Goal: Task Accomplishment & Management: Manage account settings

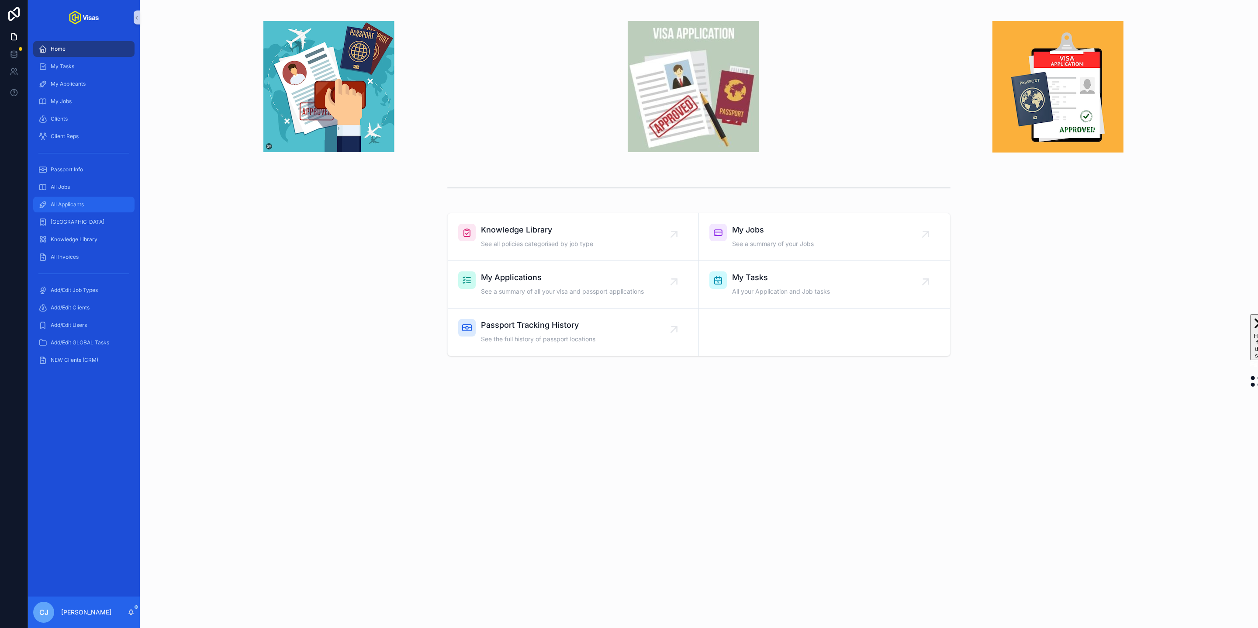
click at [70, 202] on span "All Applicants" at bounding box center [67, 204] width 33 height 7
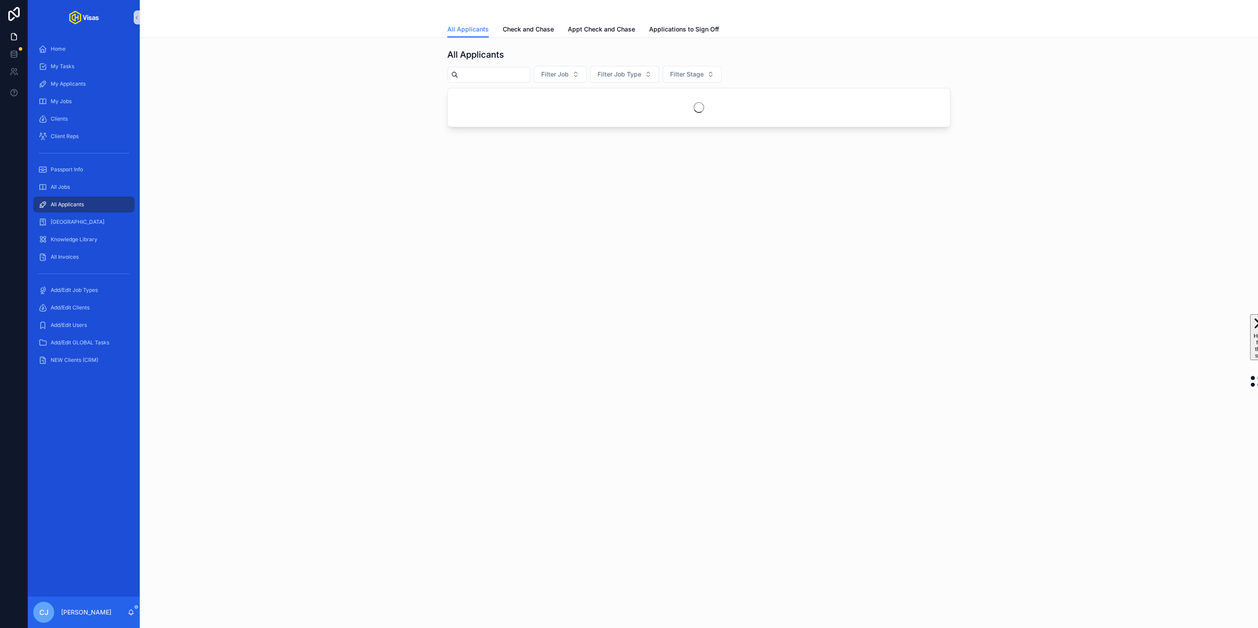
click at [502, 76] on input "scrollable content" at bounding box center [494, 75] width 72 height 12
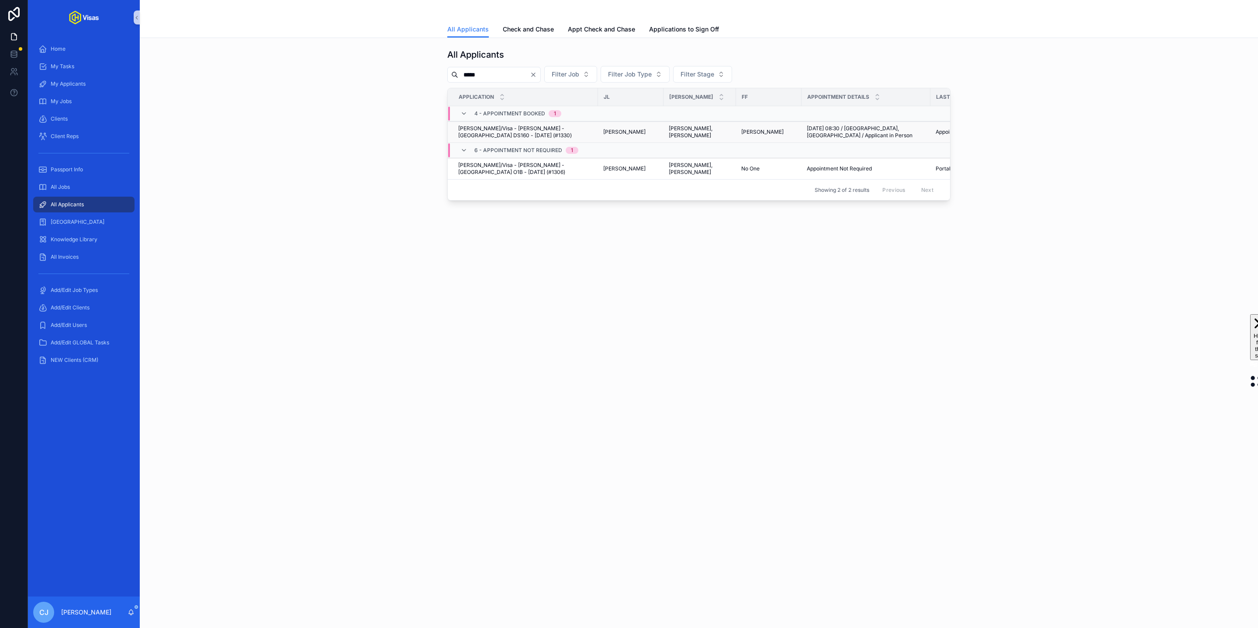
type input "*****"
click at [612, 135] on span "[PERSON_NAME]" at bounding box center [624, 131] width 42 height 7
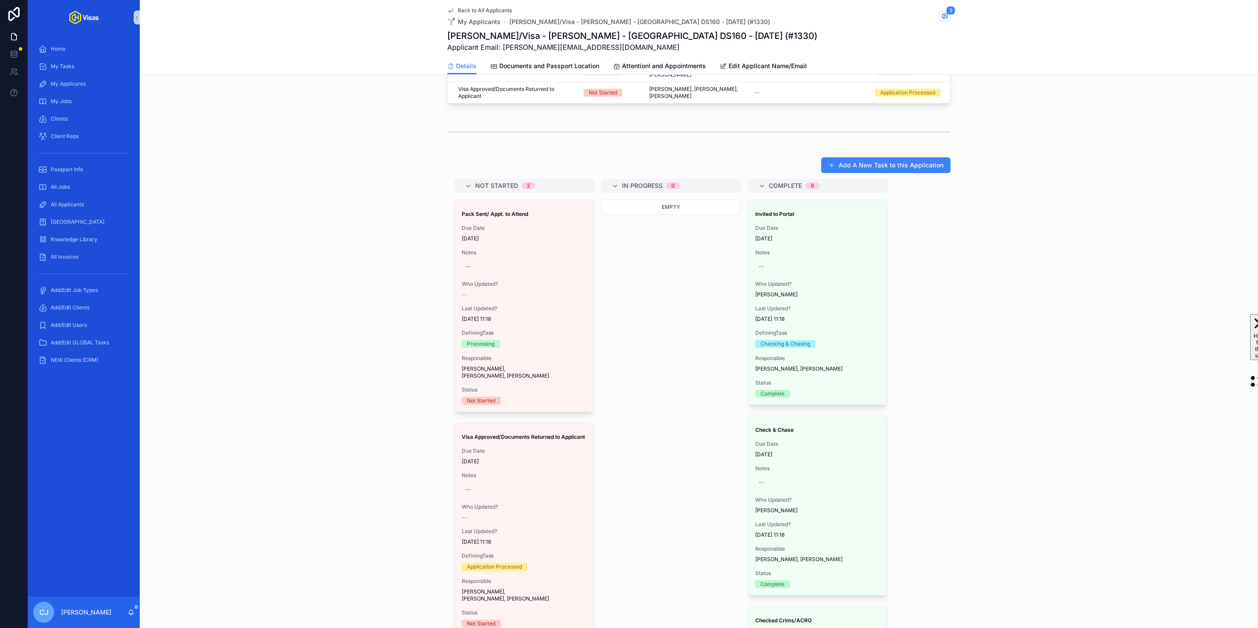
scroll to position [481, 0]
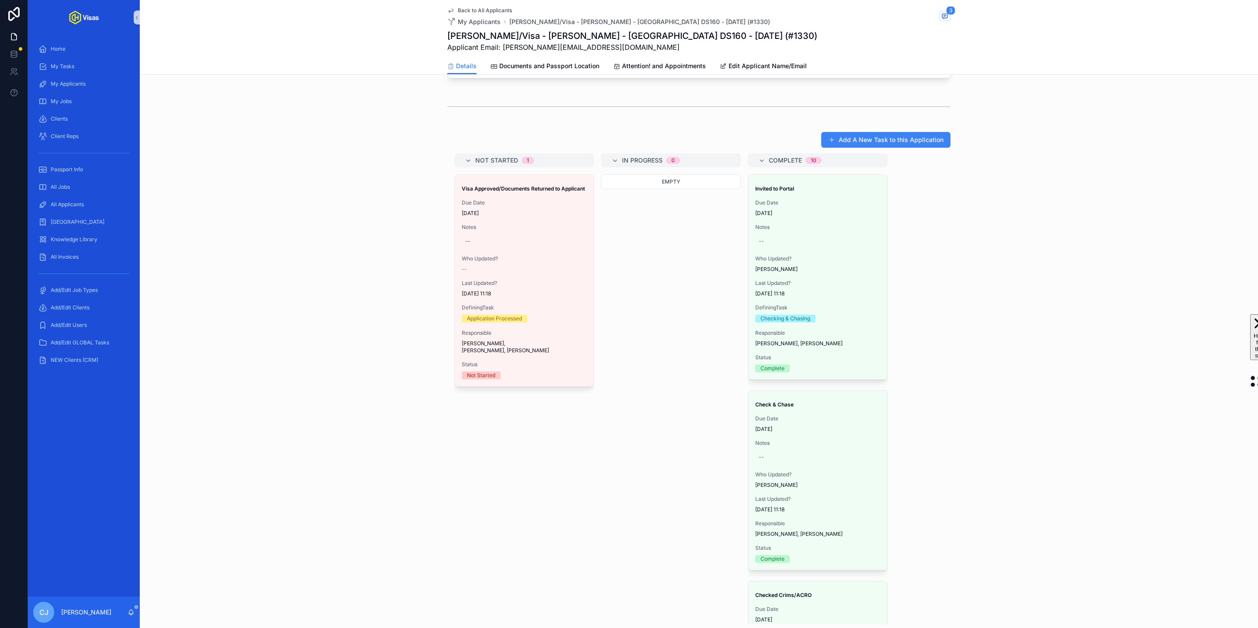
drag, startPoint x: 516, startPoint y: 242, endPoint x: 388, endPoint y: 2, distance: 272.4
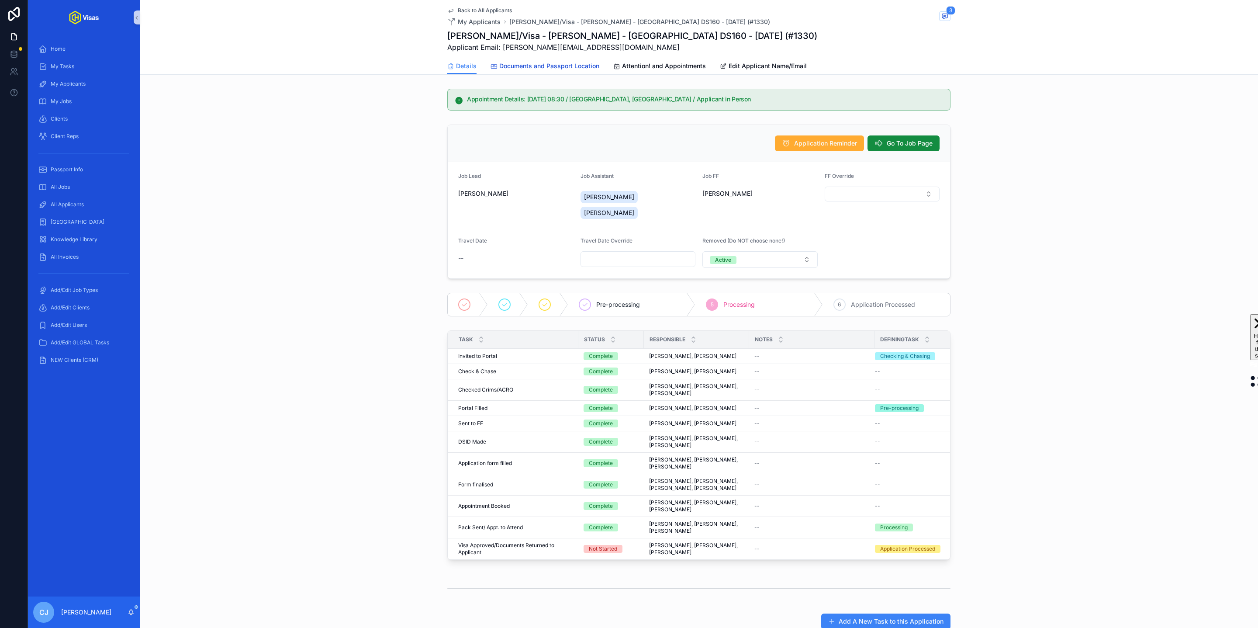
click at [531, 66] on span "Documents and Passport Location" at bounding box center [549, 66] width 100 height 9
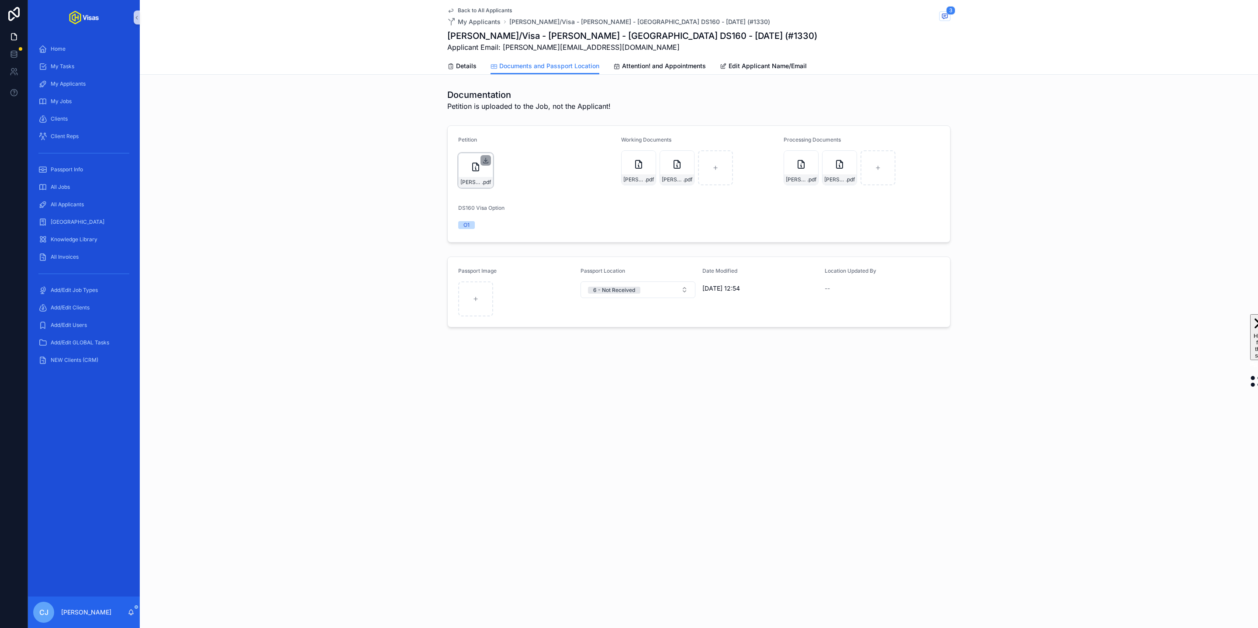
click at [486, 160] on icon "scrollable content" at bounding box center [486, 160] width 3 height 1
click at [475, 183] on span "[PERSON_NAME]-O1-Fwd_-IOE8680739317---ben@onlyhelix.com---Only-Helix-Mail" at bounding box center [470, 182] width 21 height 7
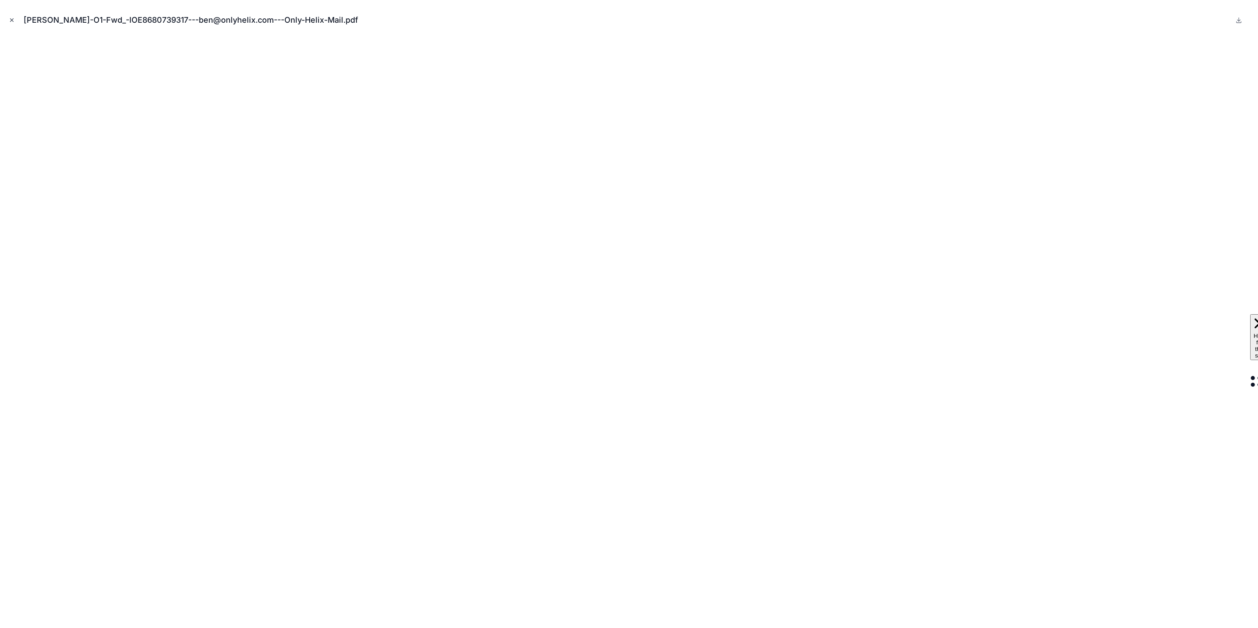
click at [12, 19] on icon "Close modal" at bounding box center [11, 20] width 3 height 3
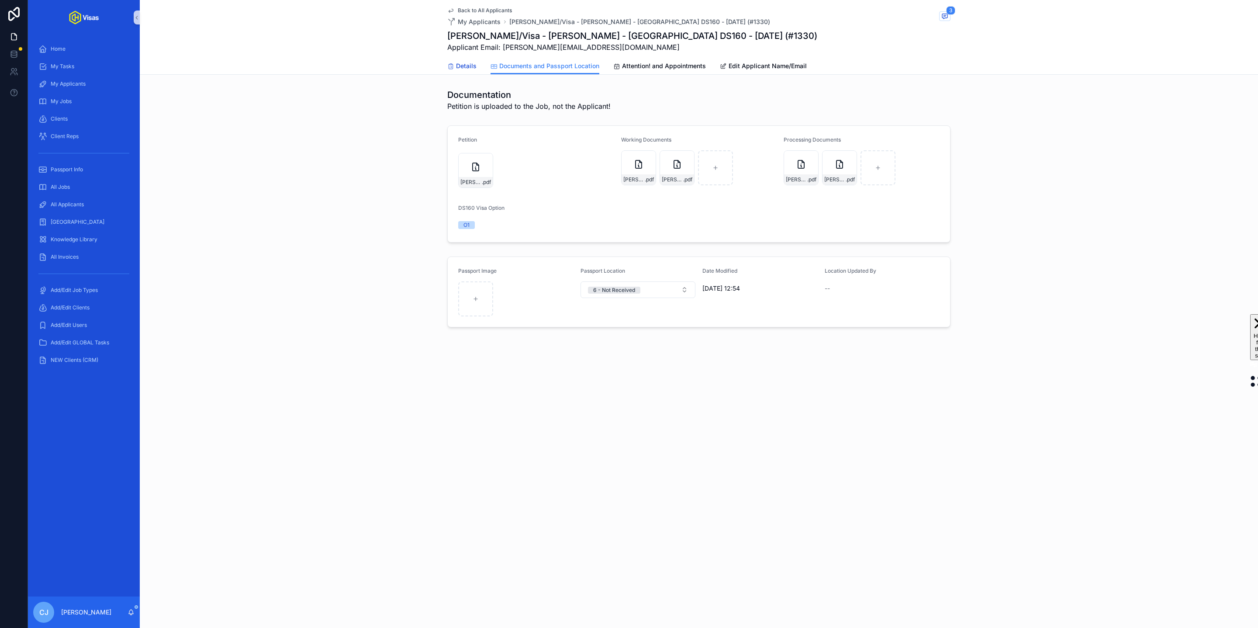
click at [456, 67] on span "Details" at bounding box center [466, 66] width 21 height 9
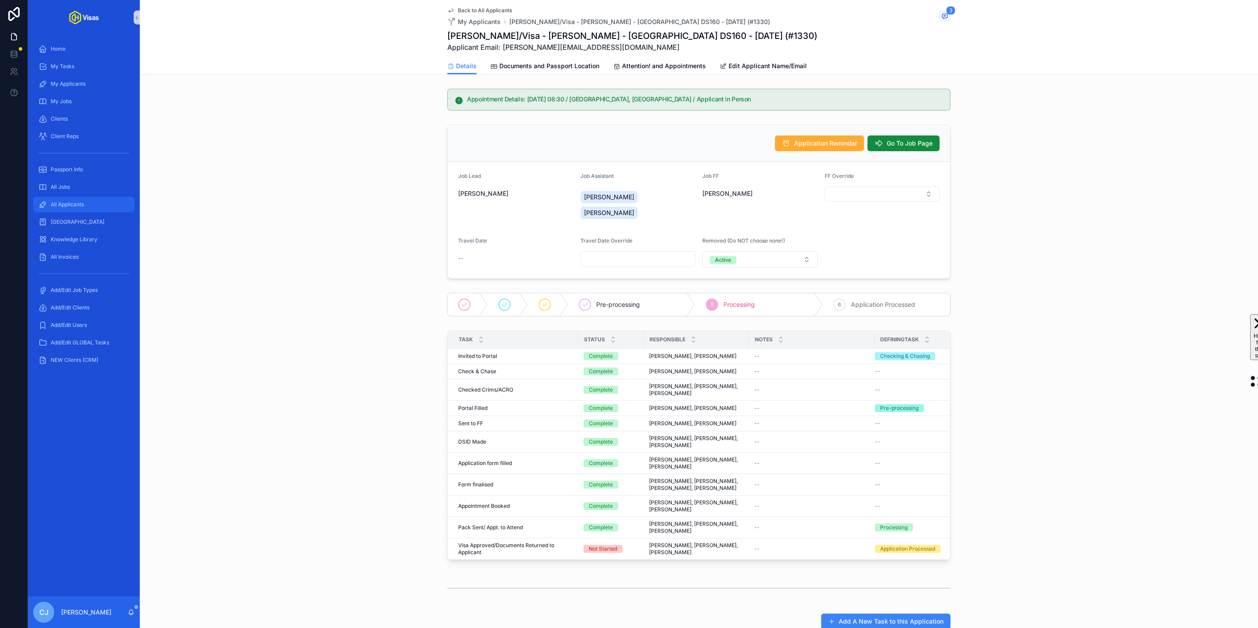
click at [68, 202] on span "All Applicants" at bounding box center [67, 204] width 33 height 7
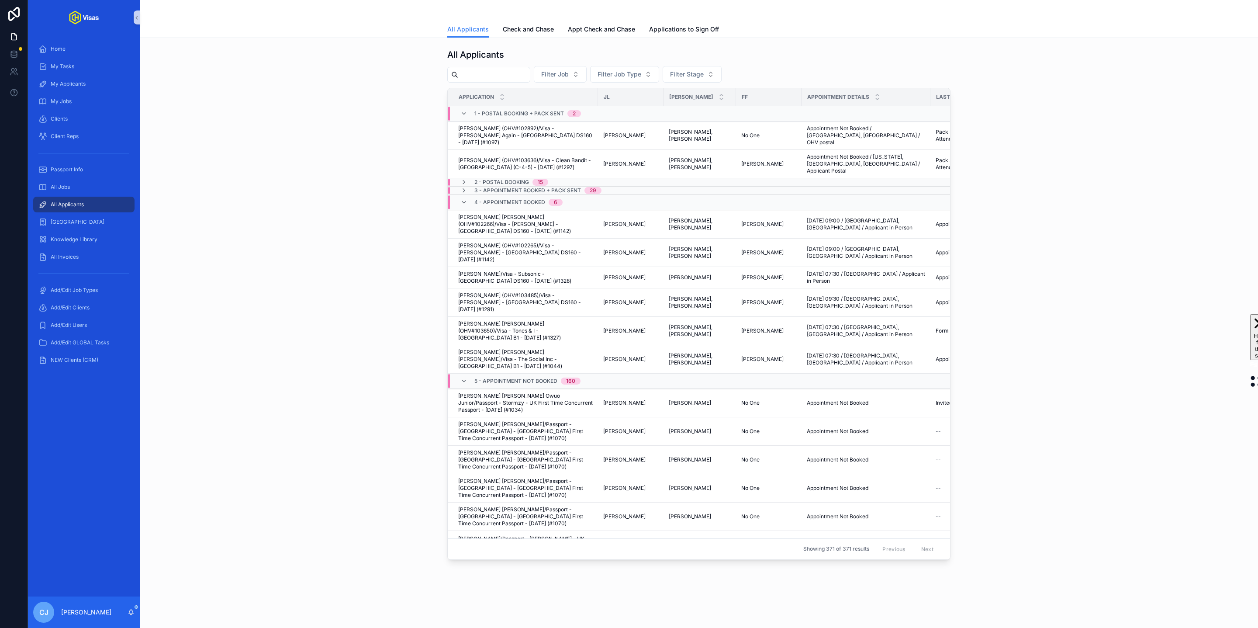
click at [520, 73] on input "scrollable content" at bounding box center [494, 75] width 72 height 12
type input "****"
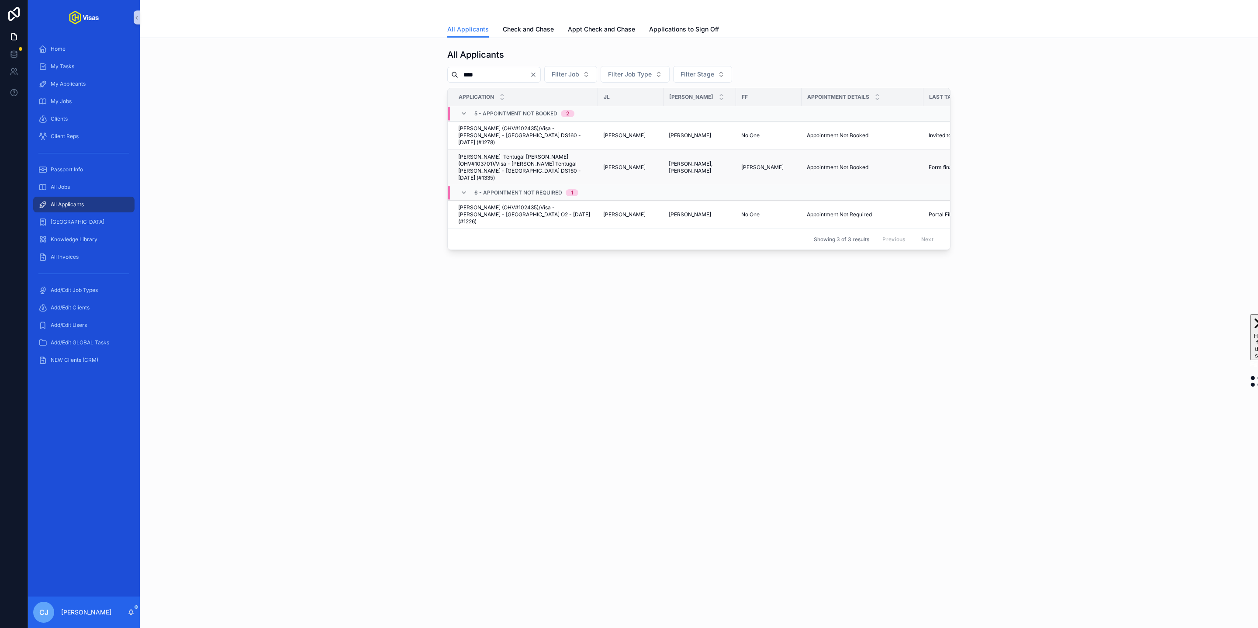
click at [569, 153] on span "[PERSON_NAME] Tentugal [PERSON_NAME] (OHV#103701)/Visa - [PERSON_NAME] Tentugal…" at bounding box center [525, 167] width 135 height 28
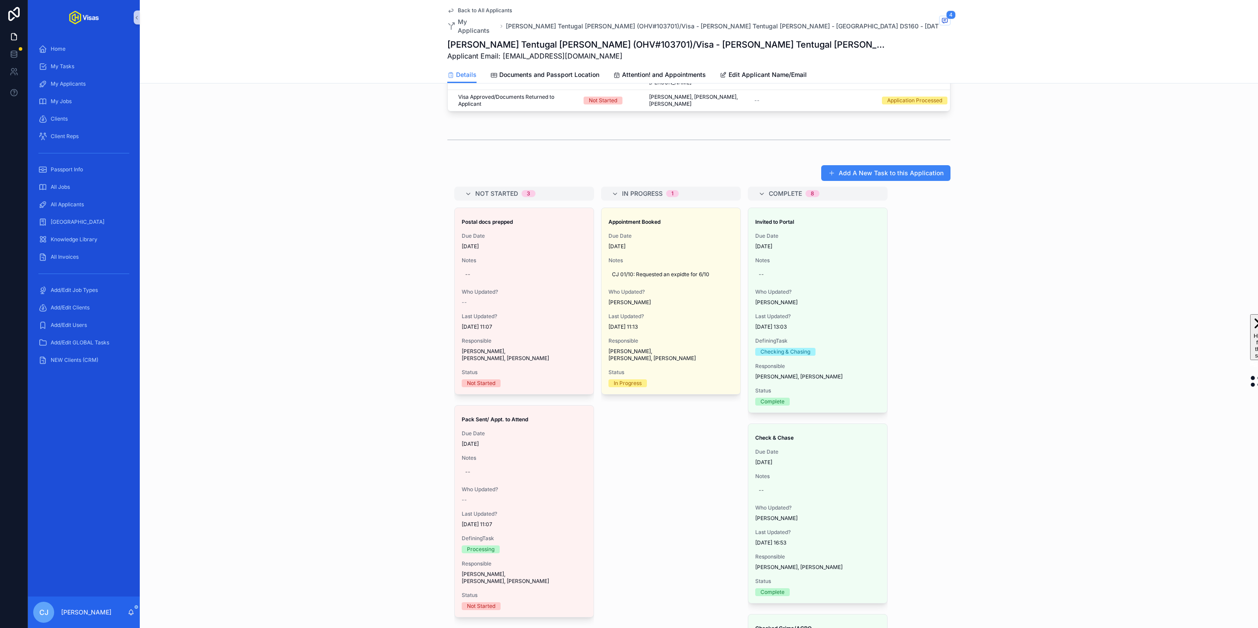
scroll to position [495, 0]
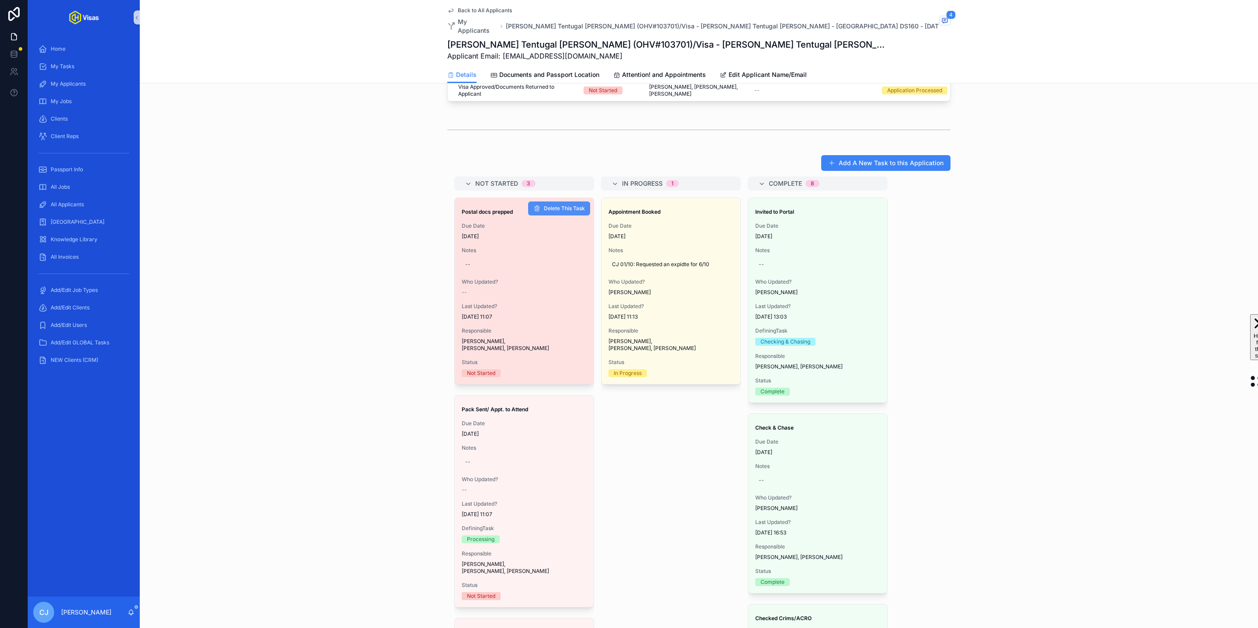
click at [568, 205] on span "Delete This Task" at bounding box center [564, 208] width 41 height 7
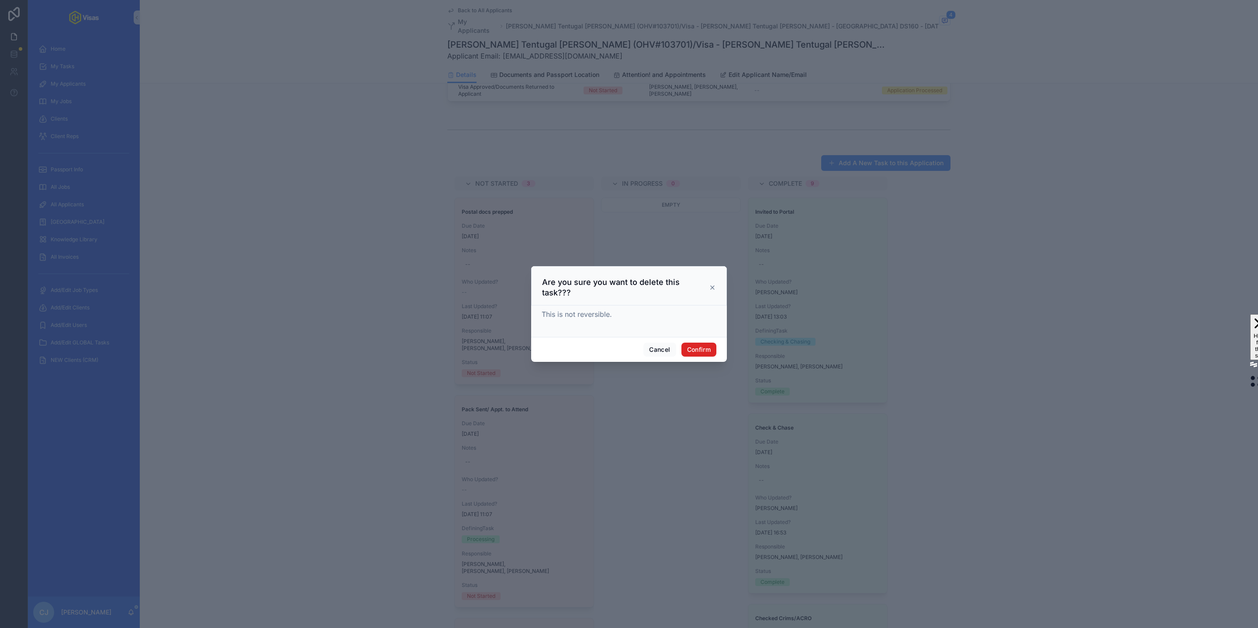
click at [694, 347] on button "Confirm" at bounding box center [699, 350] width 35 height 14
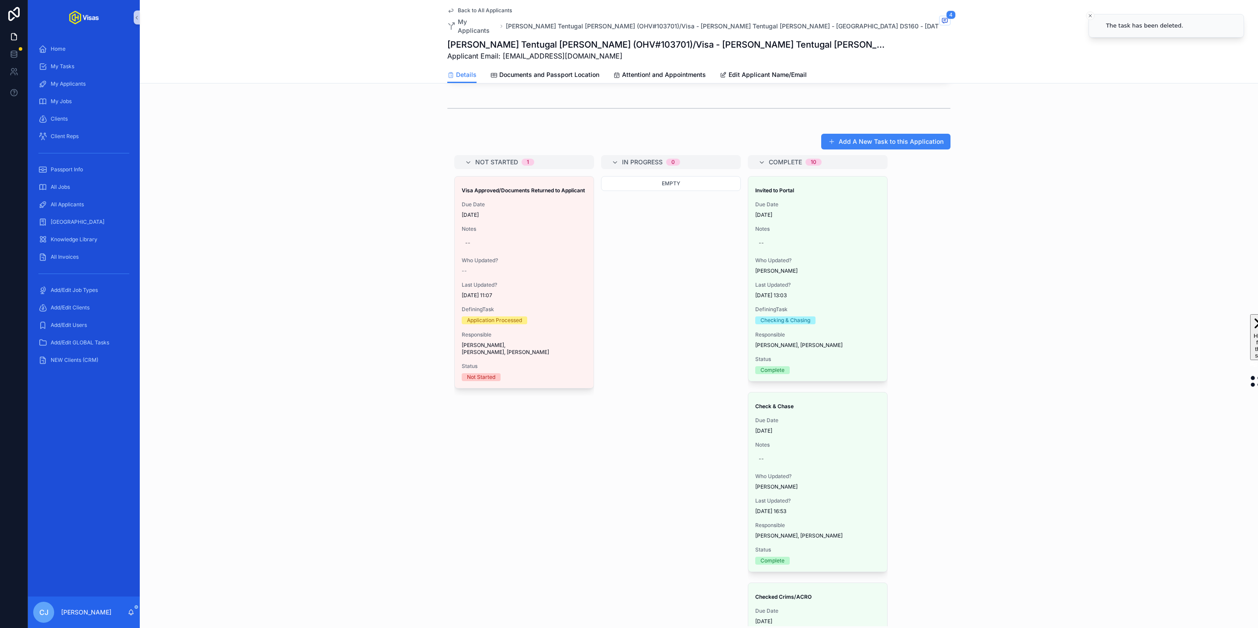
scroll to position [0, 0]
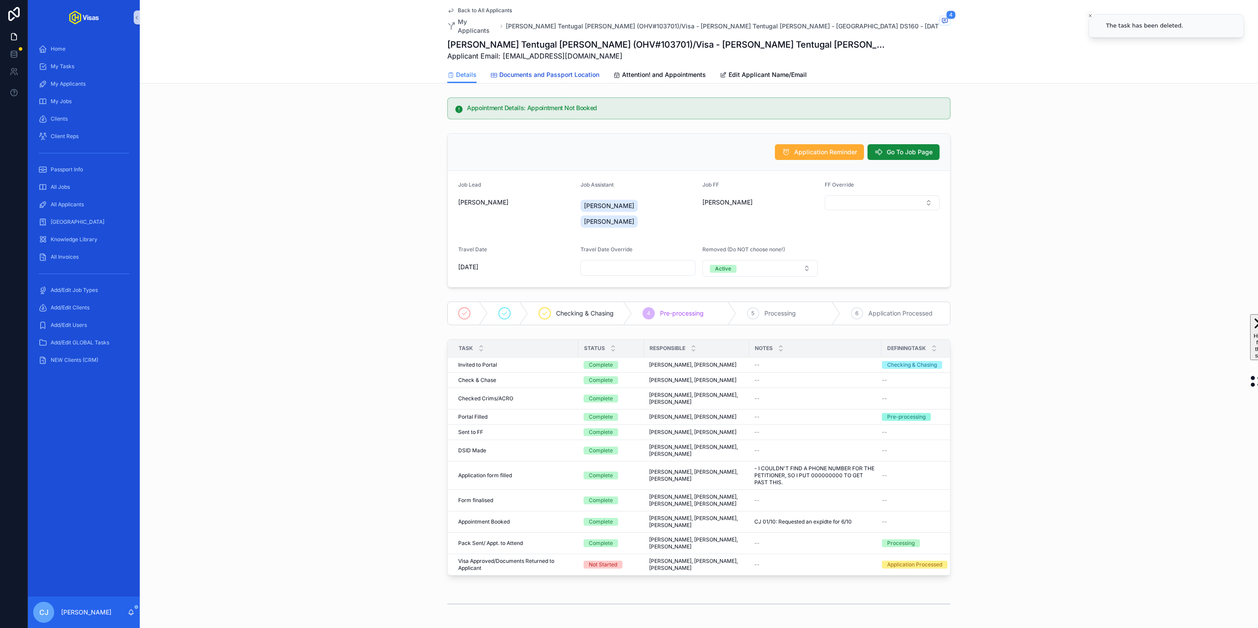
click at [580, 70] on span "Documents and Passport Location" at bounding box center [549, 74] width 100 height 9
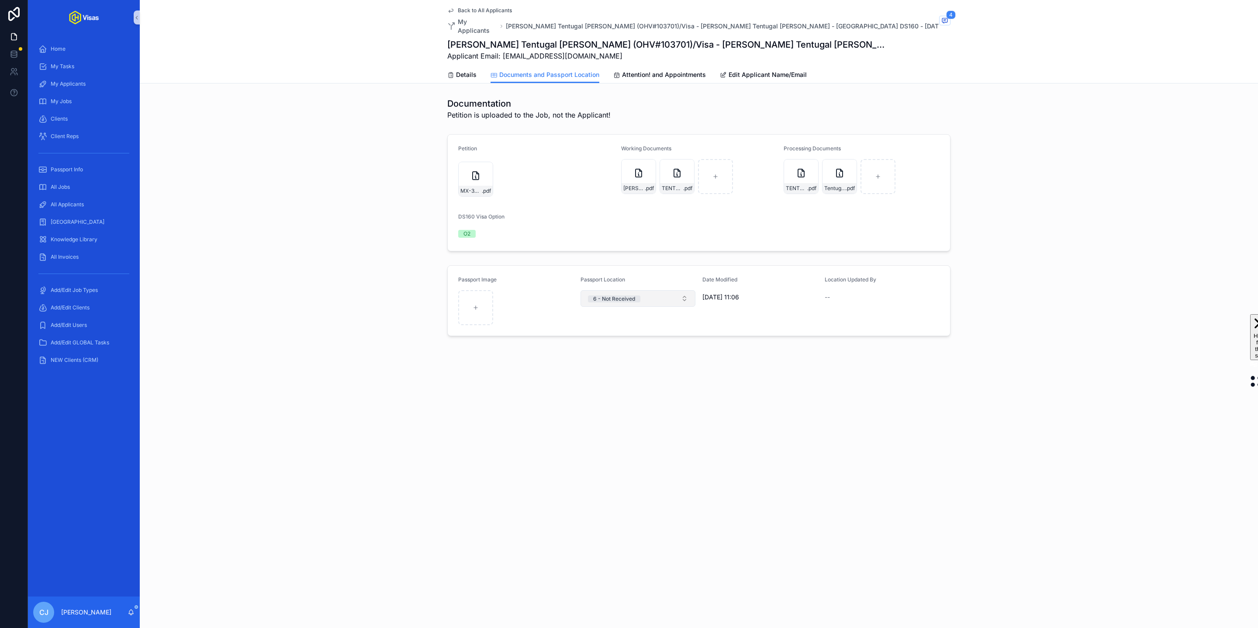
click at [627, 294] on span "6 - Not Received" at bounding box center [614, 298] width 52 height 9
click at [615, 410] on div "7 - Not Applicable" at bounding box center [614, 411] width 44 height 7
click at [53, 185] on span "All Jobs" at bounding box center [60, 186] width 19 height 7
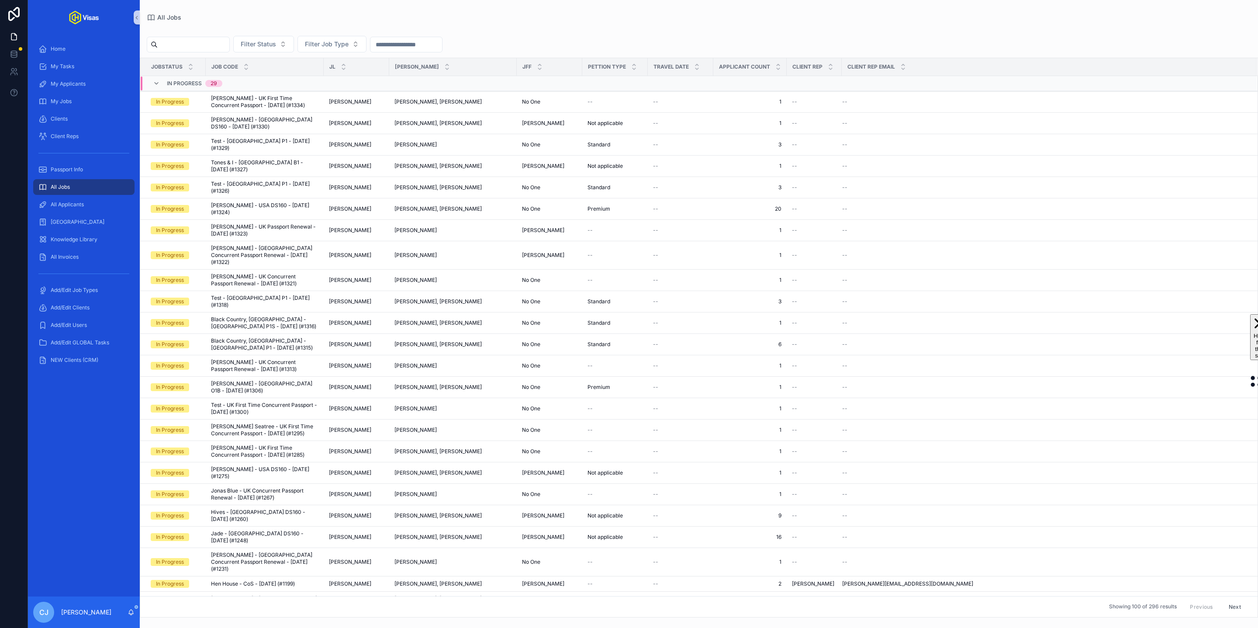
click at [212, 45] on input "scrollable content" at bounding box center [194, 44] width 72 height 12
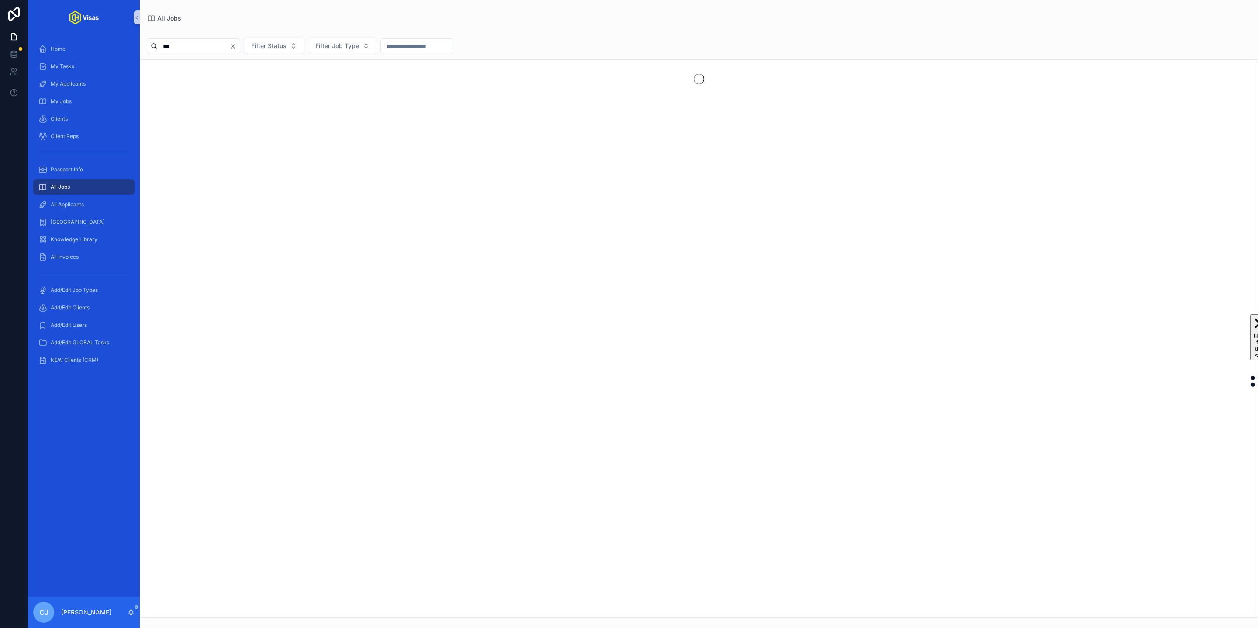
type input "***"
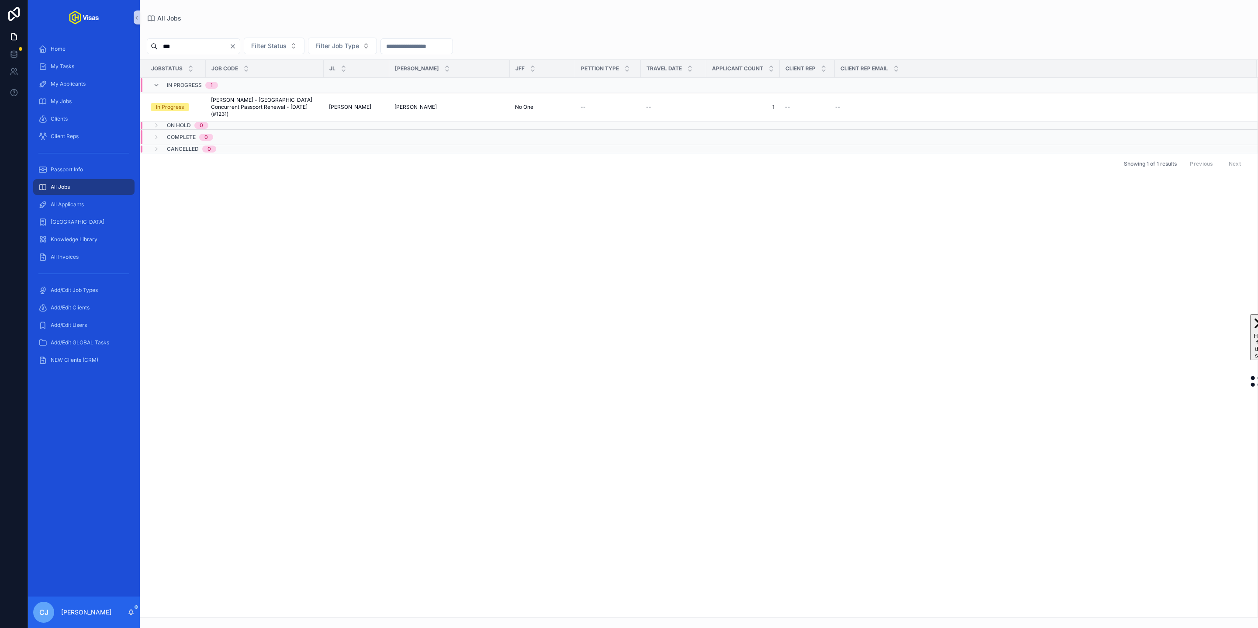
click at [235, 47] on icon "Clear" at bounding box center [232, 46] width 3 height 3
